Goal: Task Accomplishment & Management: Complete application form

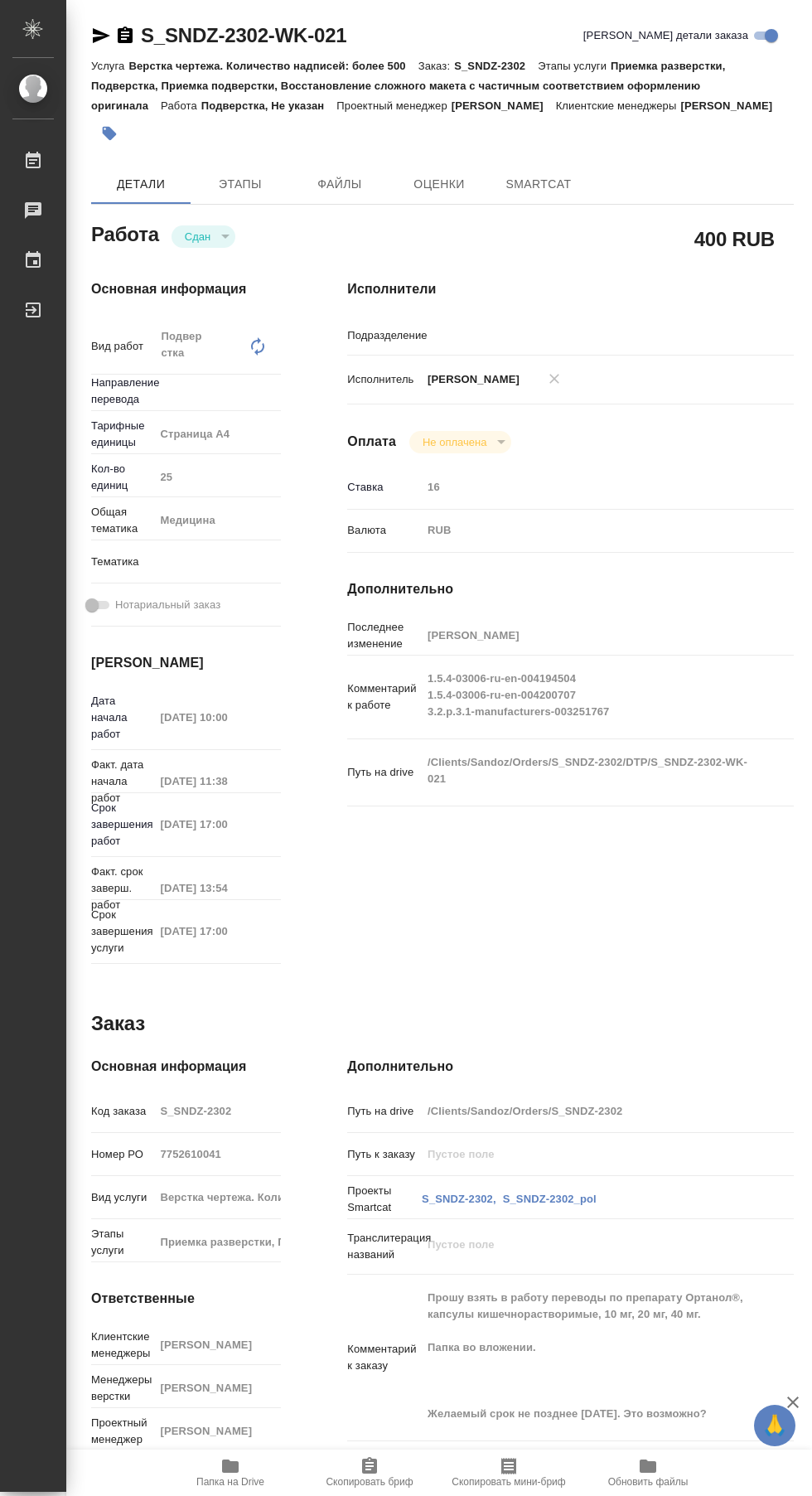
click at [53, 77] on link "[PERSON_NAME]" at bounding box center [33, 89] width 67 height 28
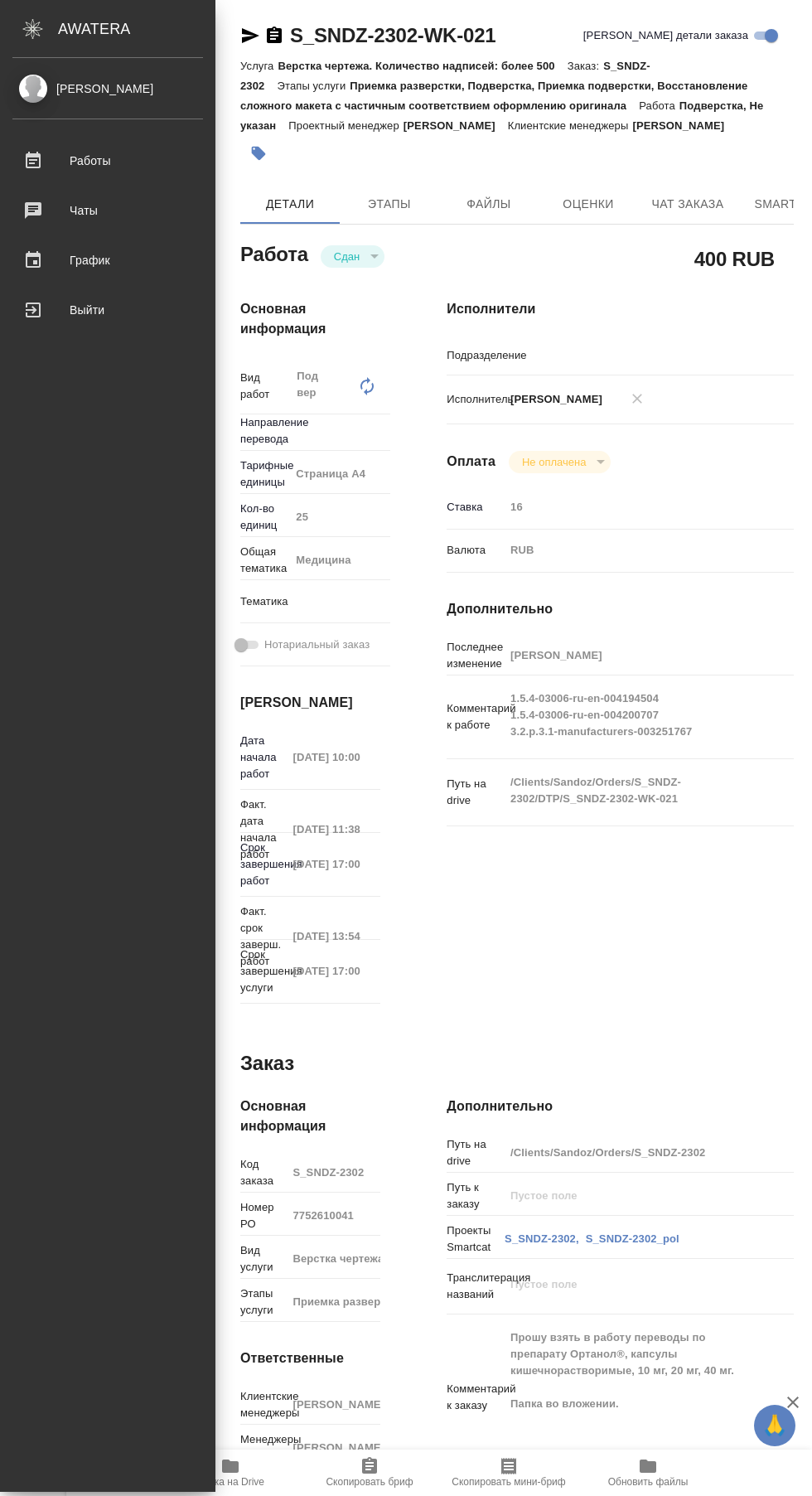
type textarea "x"
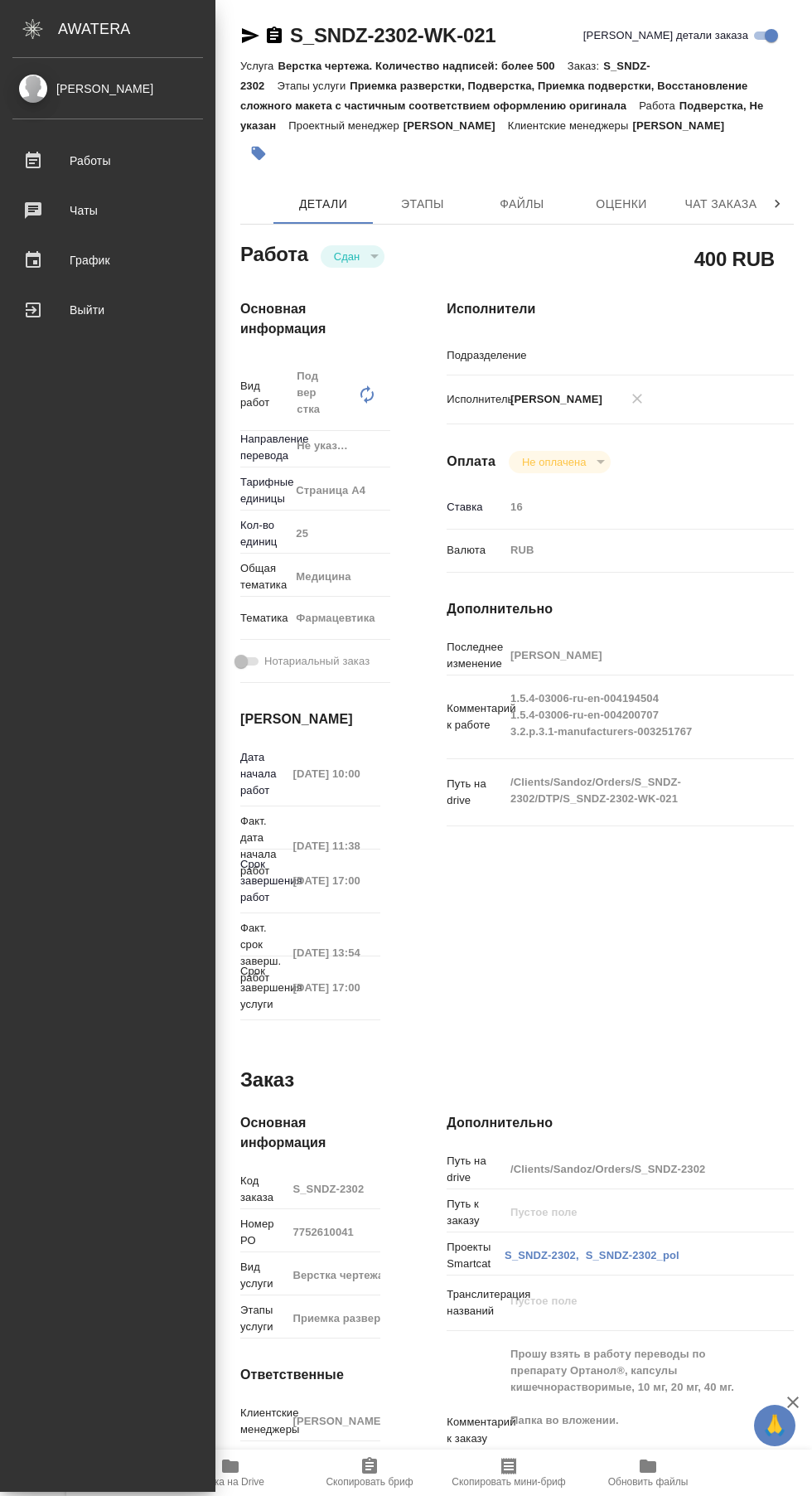
type textarea "x"
type input "Не указан"
type textarea "x"
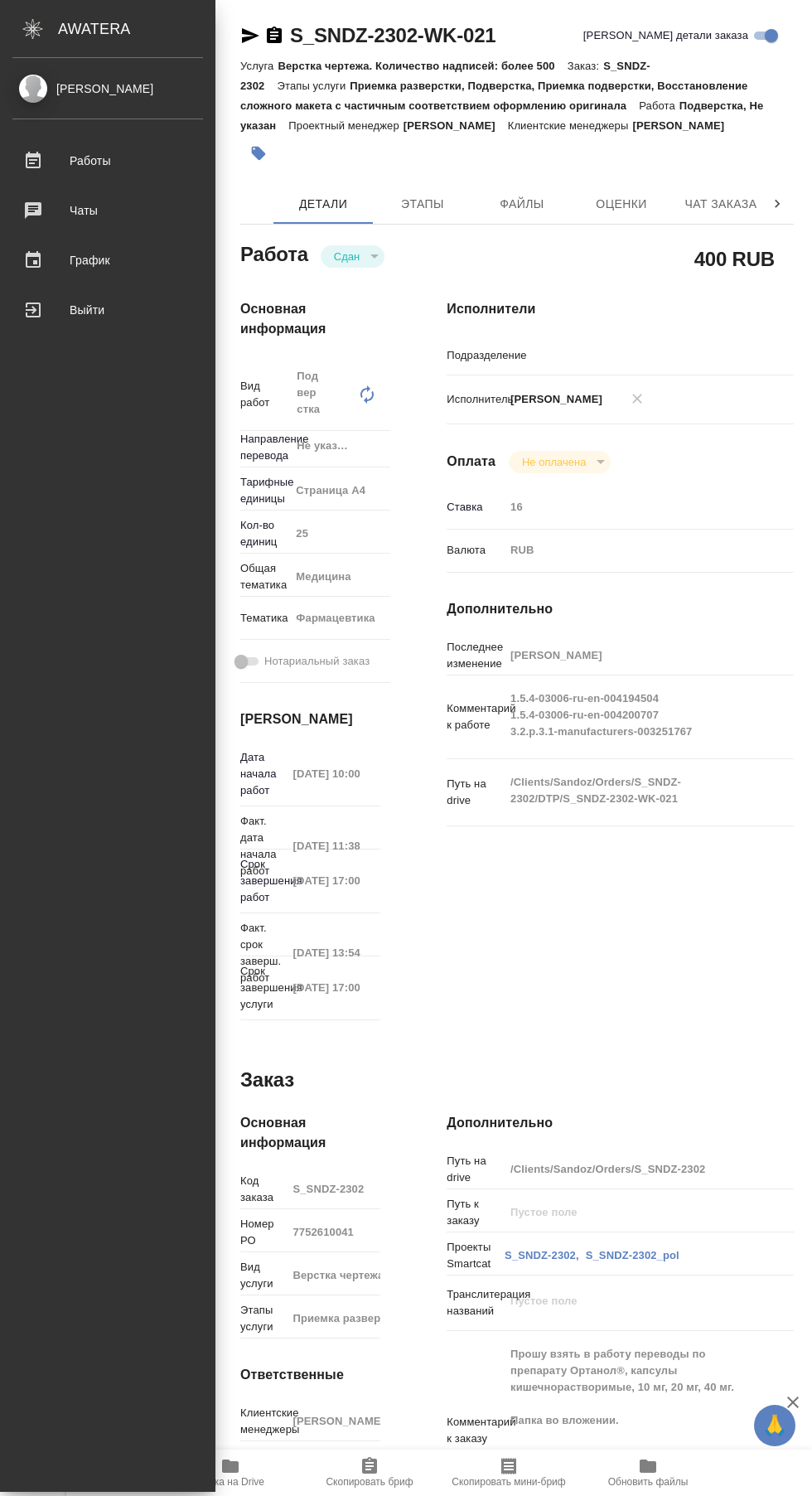
type textarea "x"
type input "DTPlight"
type textarea "x"
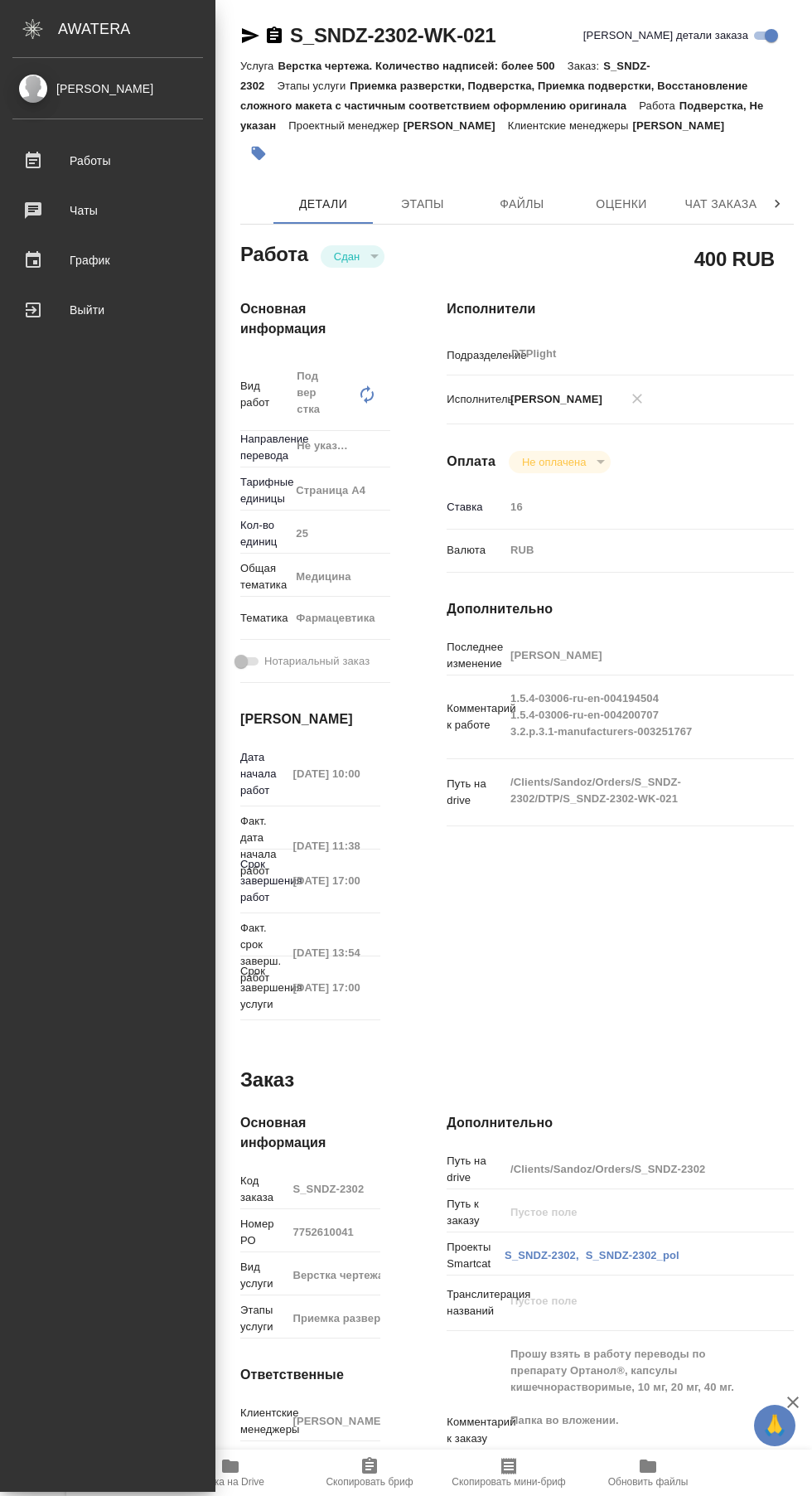
type textarea "x"
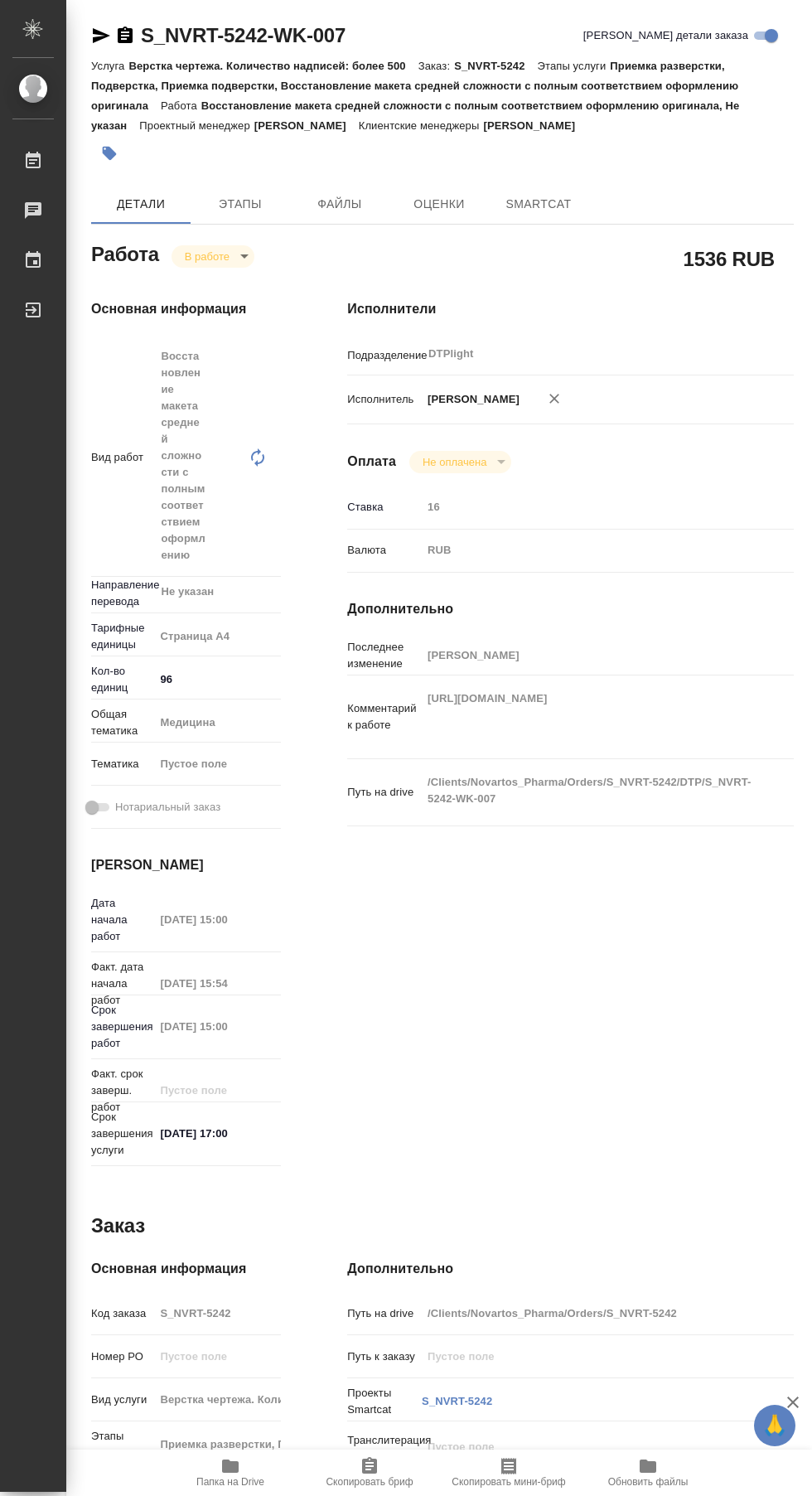
type textarea "x"
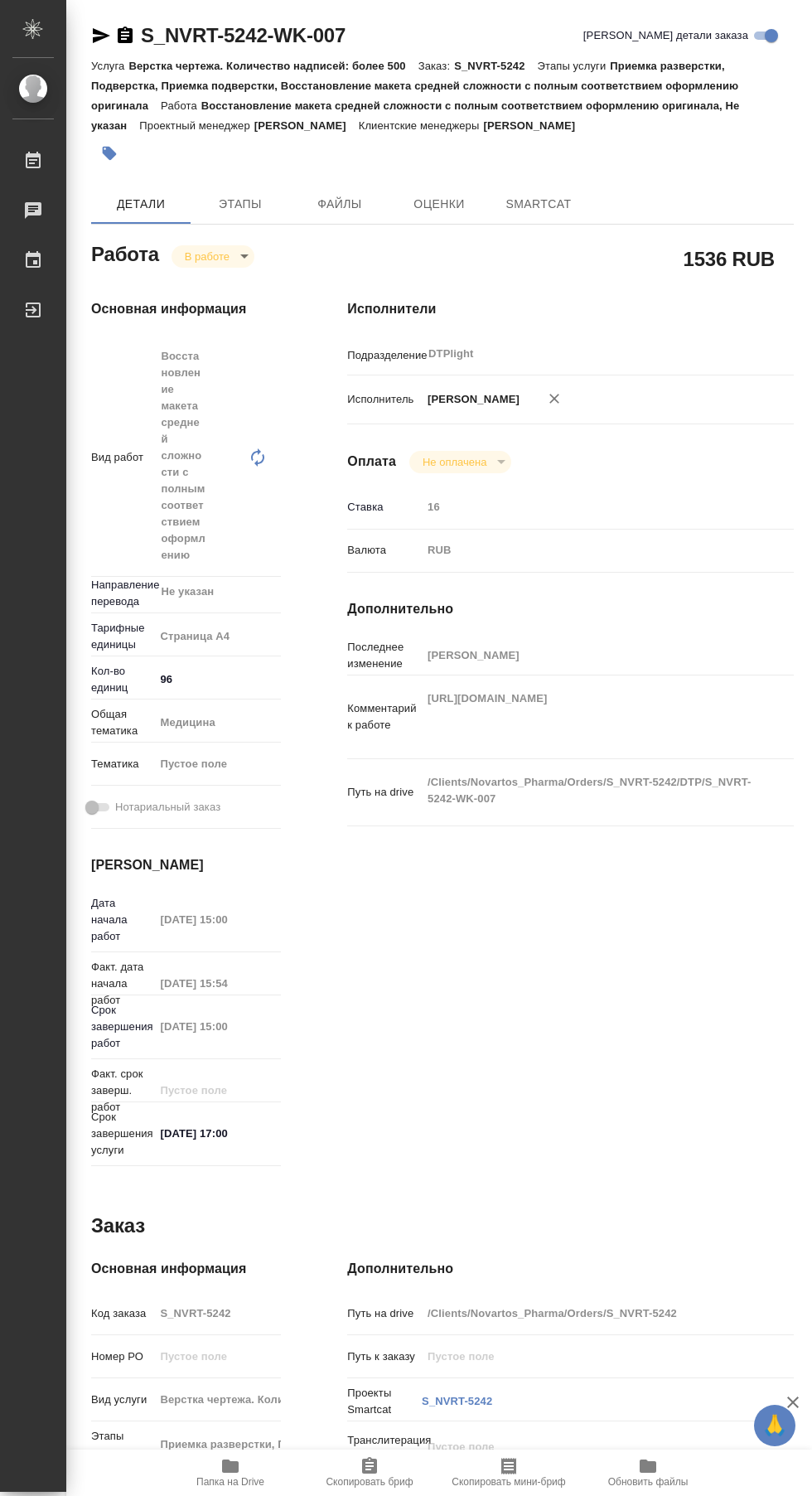
click at [125, 35] on icon "button" at bounding box center [125, 35] width 15 height 17
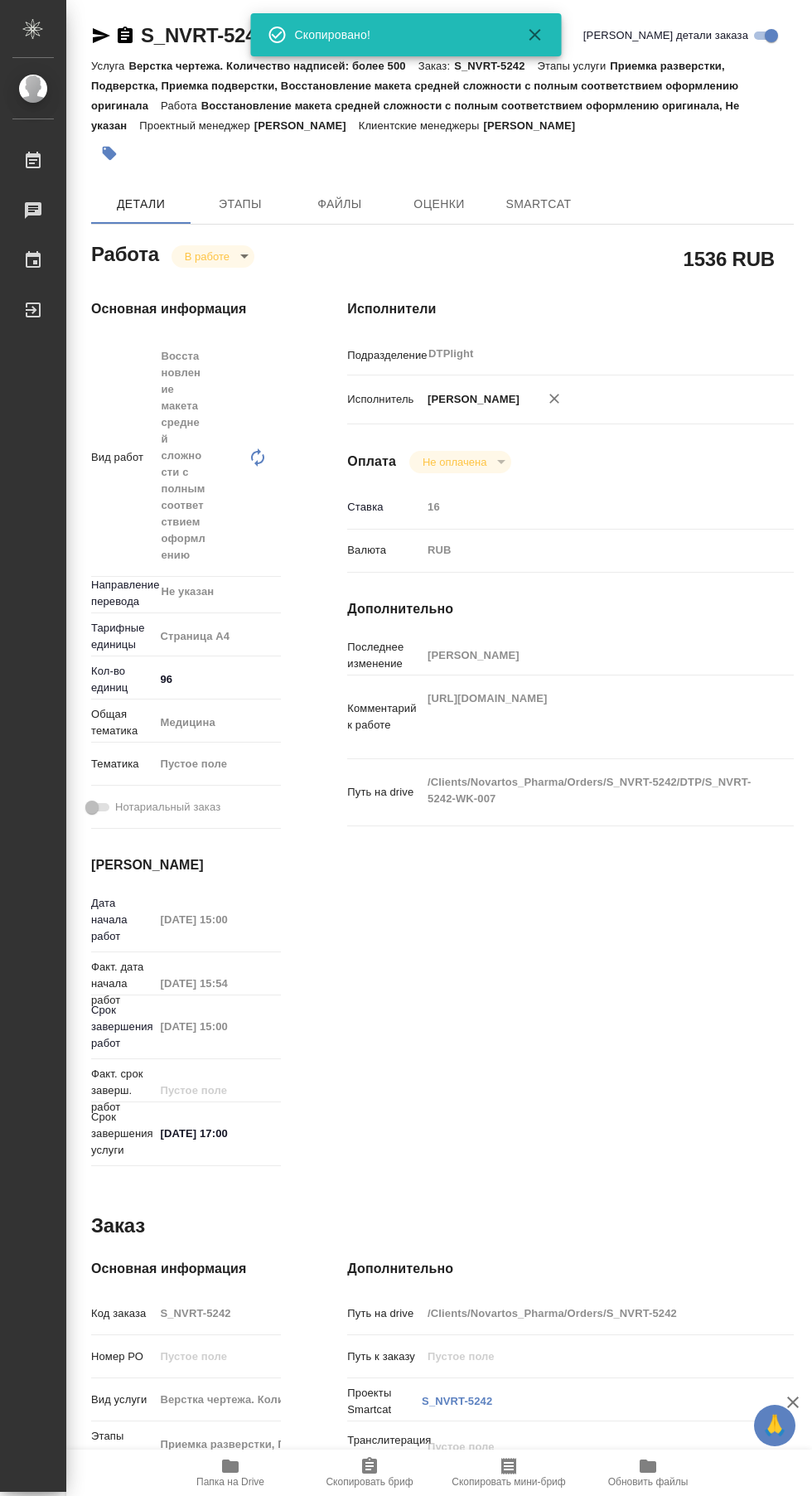
type textarea "x"
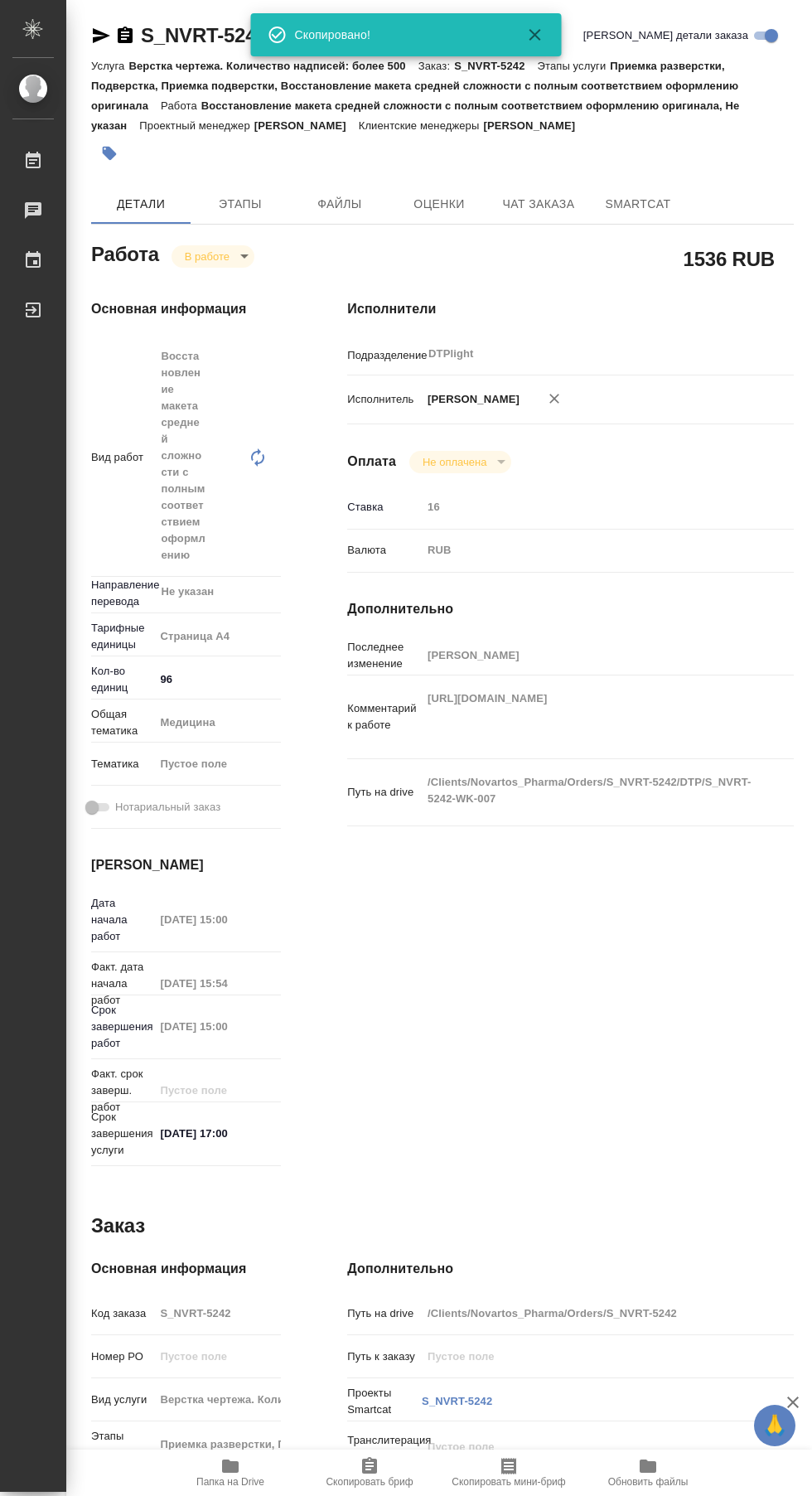
type textarea "x"
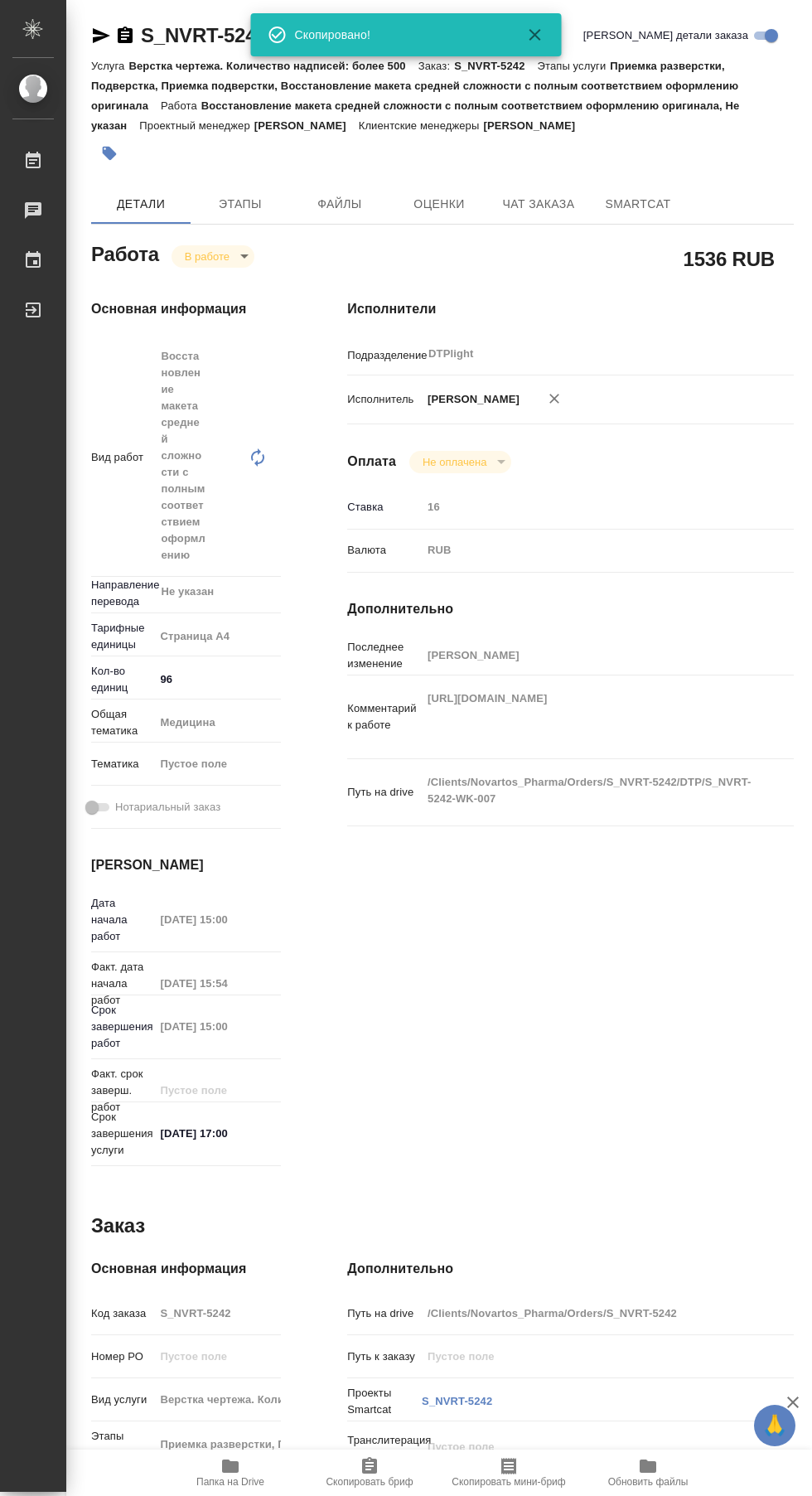
click at [99, 35] on icon "button" at bounding box center [100, 35] width 19 height 19
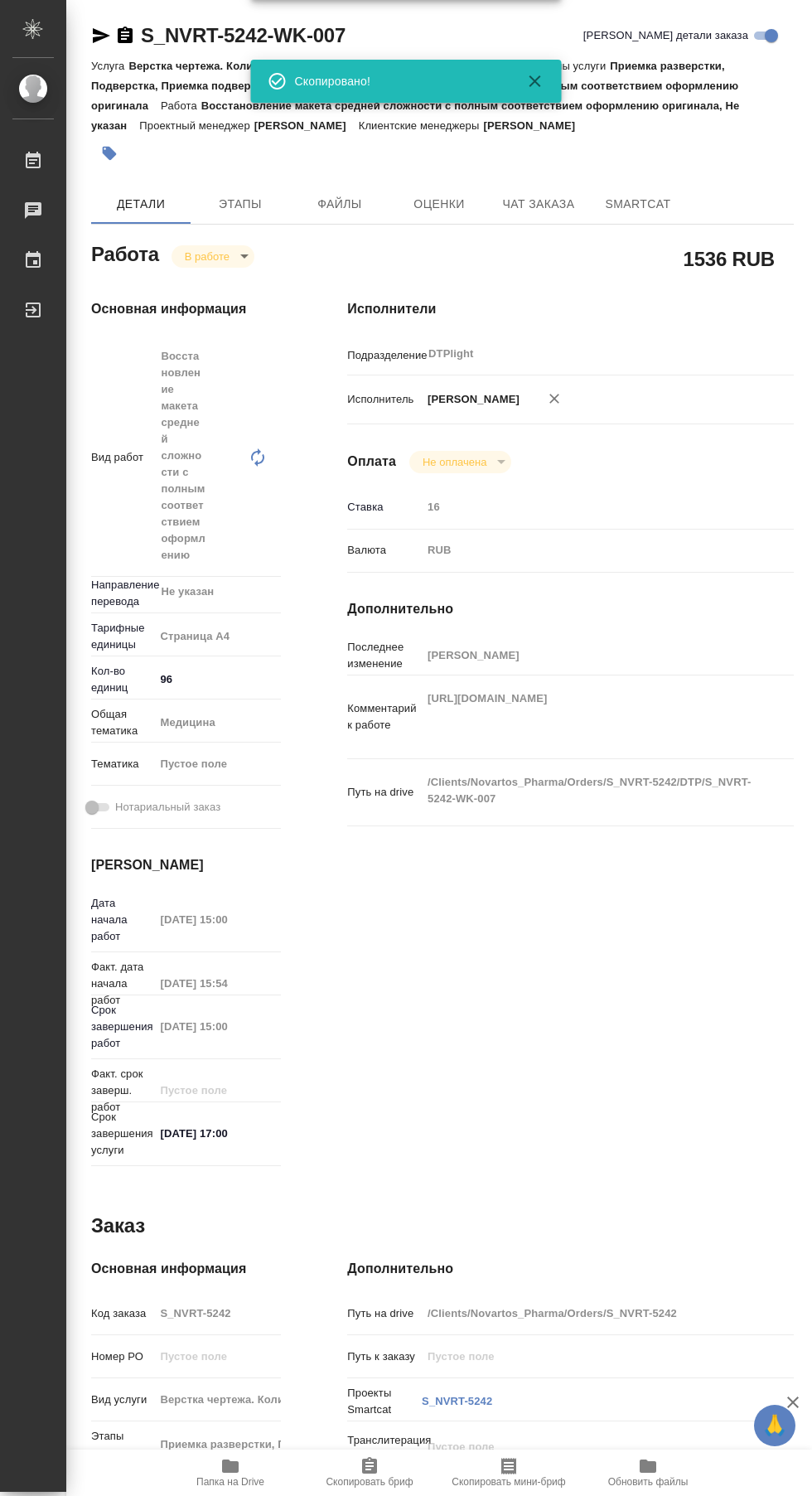
type textarea "x"
